Goal: Task Accomplishment & Management: Manage account settings

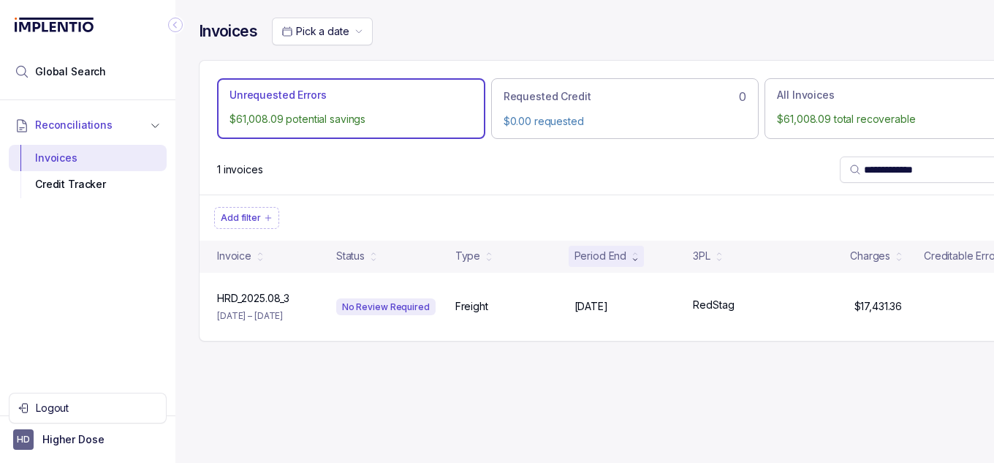
click at [91, 409] on p "Logout" at bounding box center [96, 408] width 121 height 15
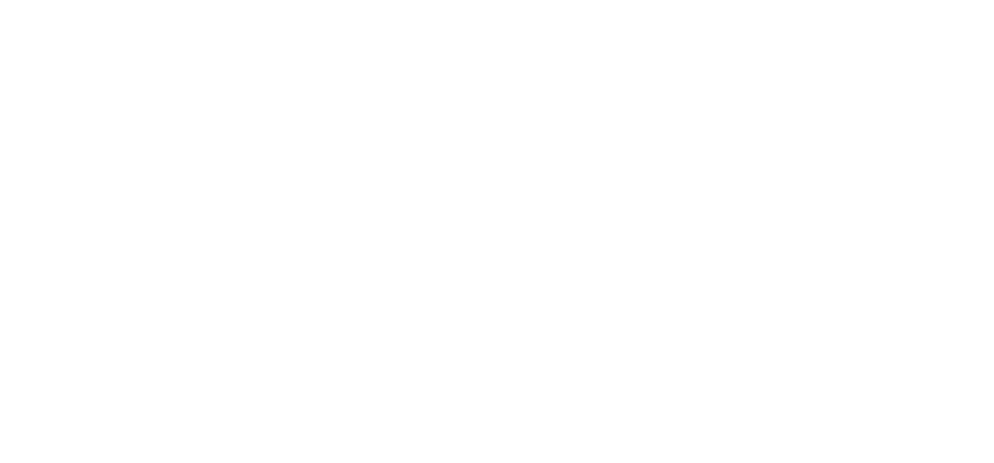
click at [100, 0] on html at bounding box center [497, 0] width 994 height 0
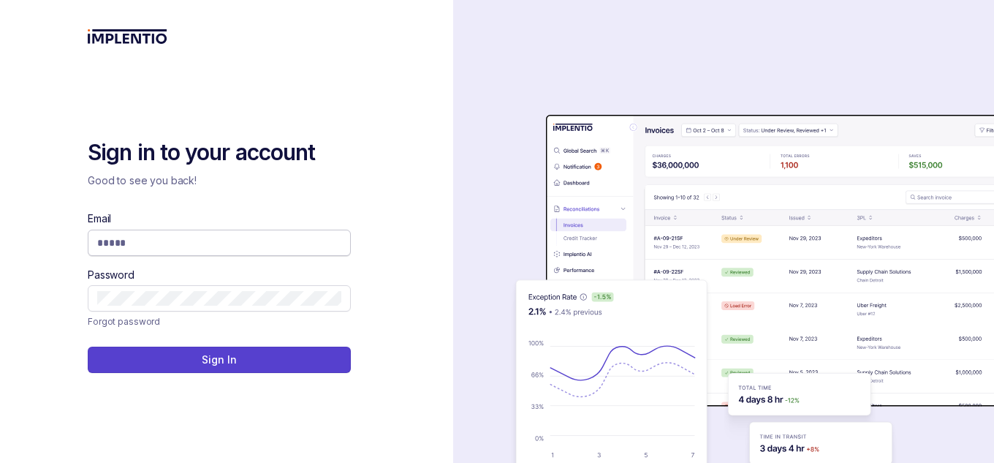
click at [223, 240] on input "Email" at bounding box center [219, 242] width 244 height 15
type input "*"
click at [259, 242] on input "Email" at bounding box center [219, 242] width 244 height 15
type input "**********"
